Goal: Use online tool/utility: Utilize a website feature to perform a specific function

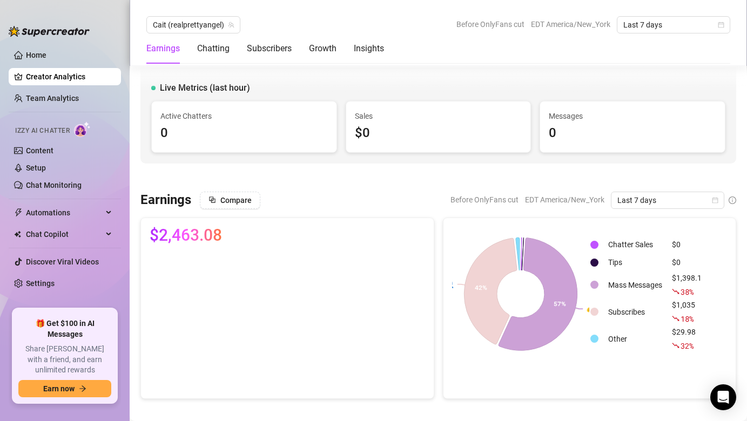
scroll to position [1645, 0]
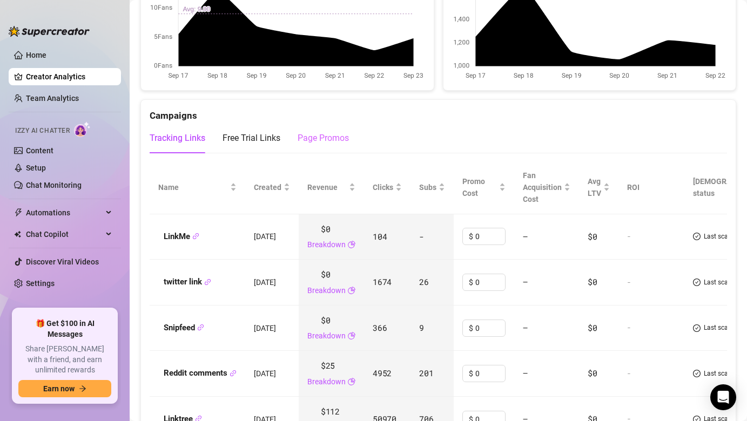
click at [297, 141] on div "Tracking Links Free Trial Links Page Promos" at bounding box center [249, 138] width 199 height 30
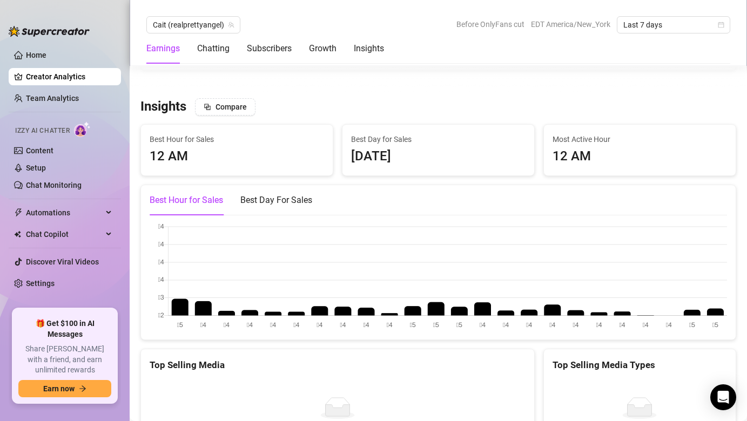
scroll to position [1633, 0]
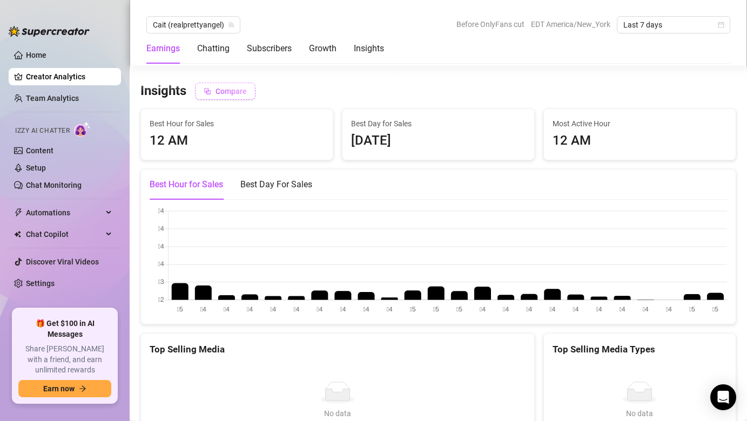
click at [236, 97] on button "Compare" at bounding box center [225, 91] width 60 height 17
click at [261, 89] on span "Comparing to ..." at bounding box center [242, 91] width 55 height 9
click at [316, 96] on button "Disable" at bounding box center [303, 91] width 43 height 17
click at [332, 141] on div "Best Hour for Sales 12 AM" at bounding box center [237, 134] width 192 height 51
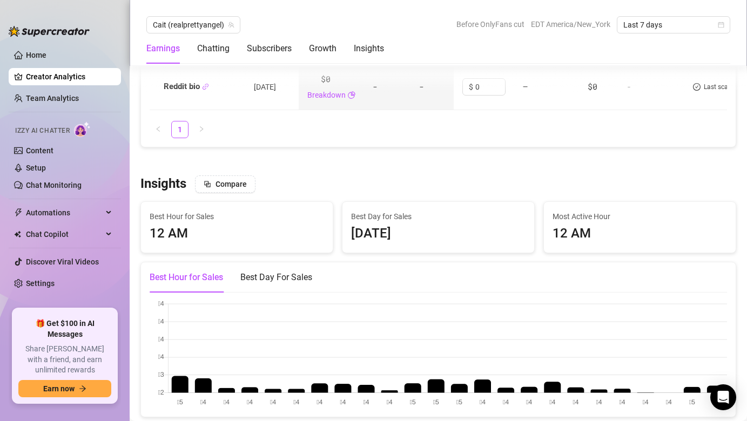
scroll to position [1538, 0]
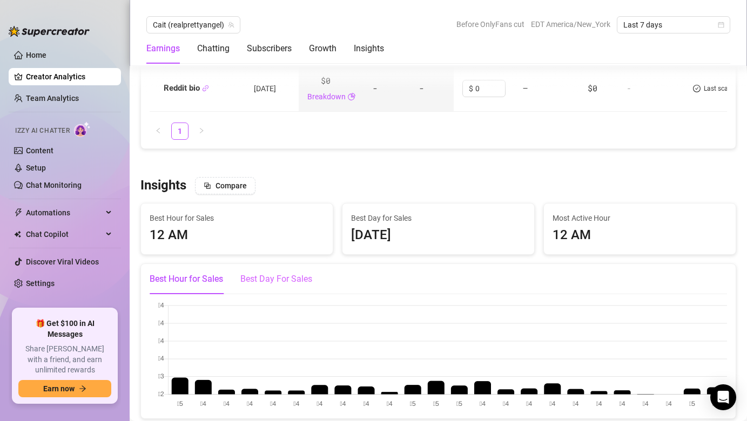
click at [255, 287] on div "Best Day For Sales" at bounding box center [276, 279] width 72 height 30
click at [207, 279] on div "Best Hour for Sales" at bounding box center [186, 279] width 73 height 13
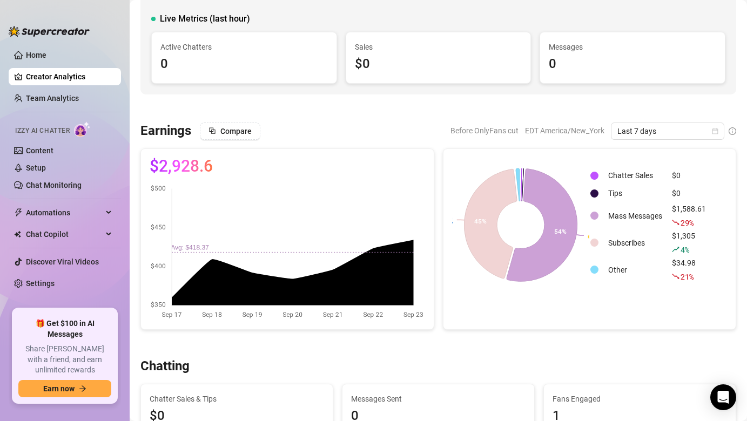
scroll to position [77, 0]
